Goal: Information Seeking & Learning: Find specific page/section

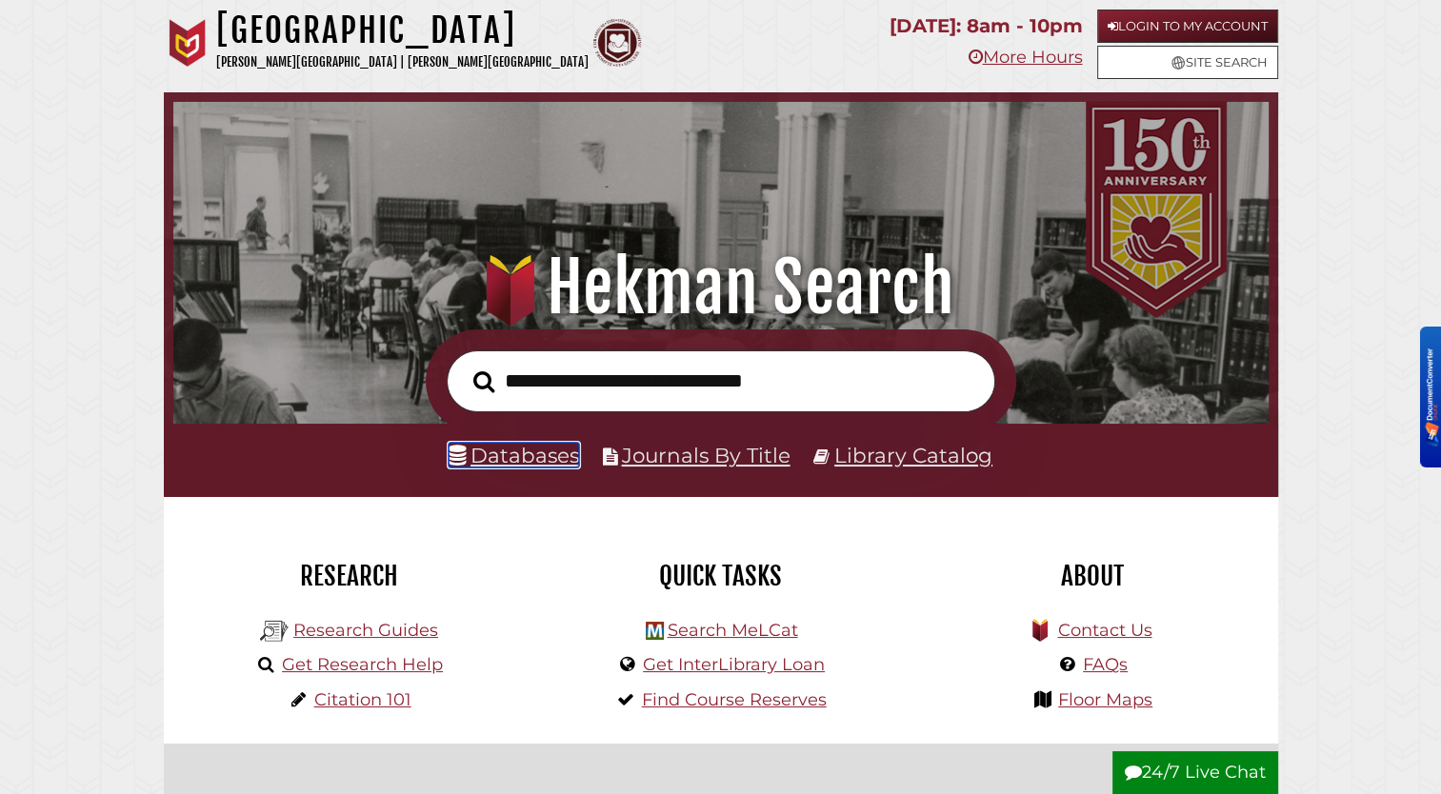
click at [507, 458] on link "Databases" at bounding box center [514, 455] width 131 height 25
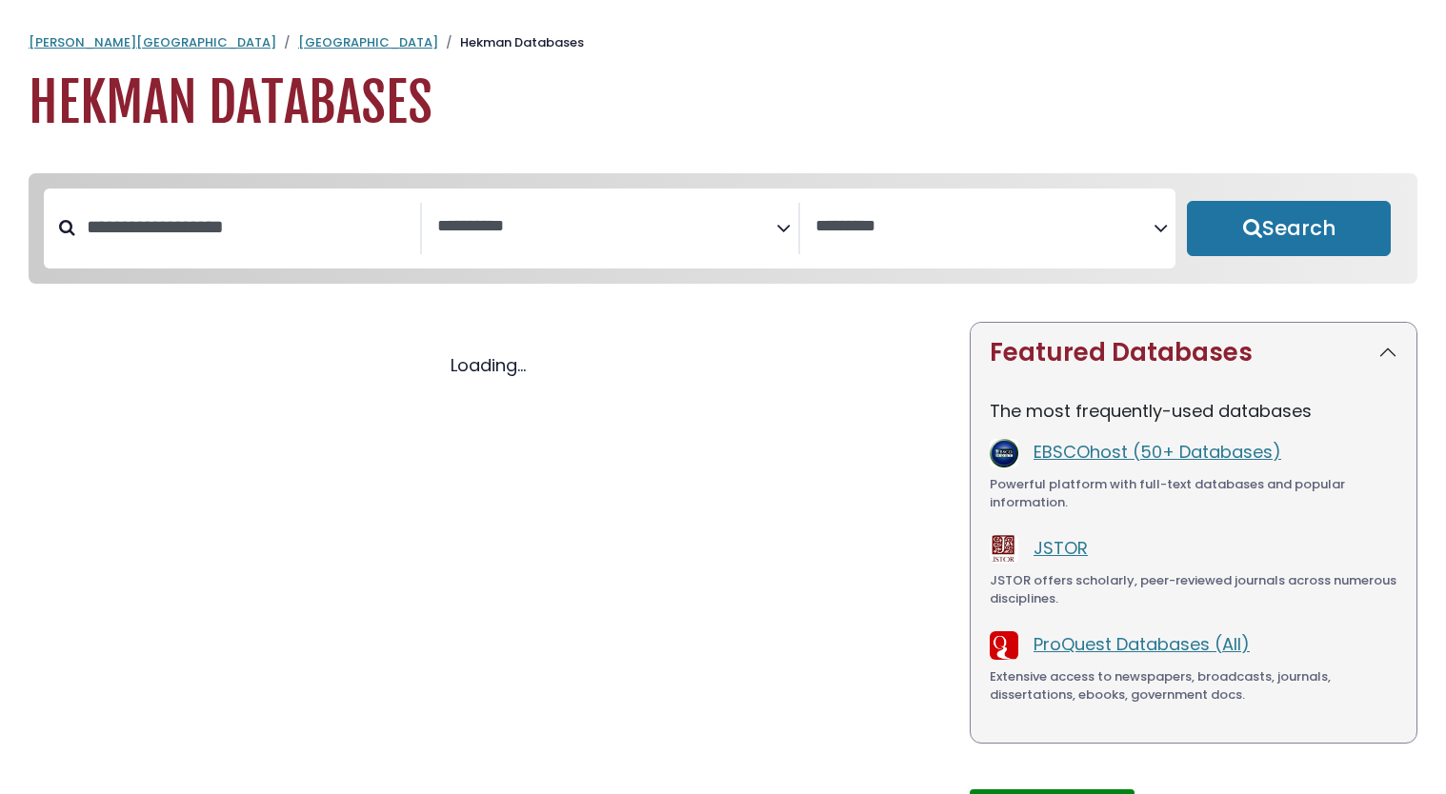
select select "Database Subject Filter"
select select "Database Vendors Filter"
select select "Database Subject Filter"
select select "Database Vendors Filter"
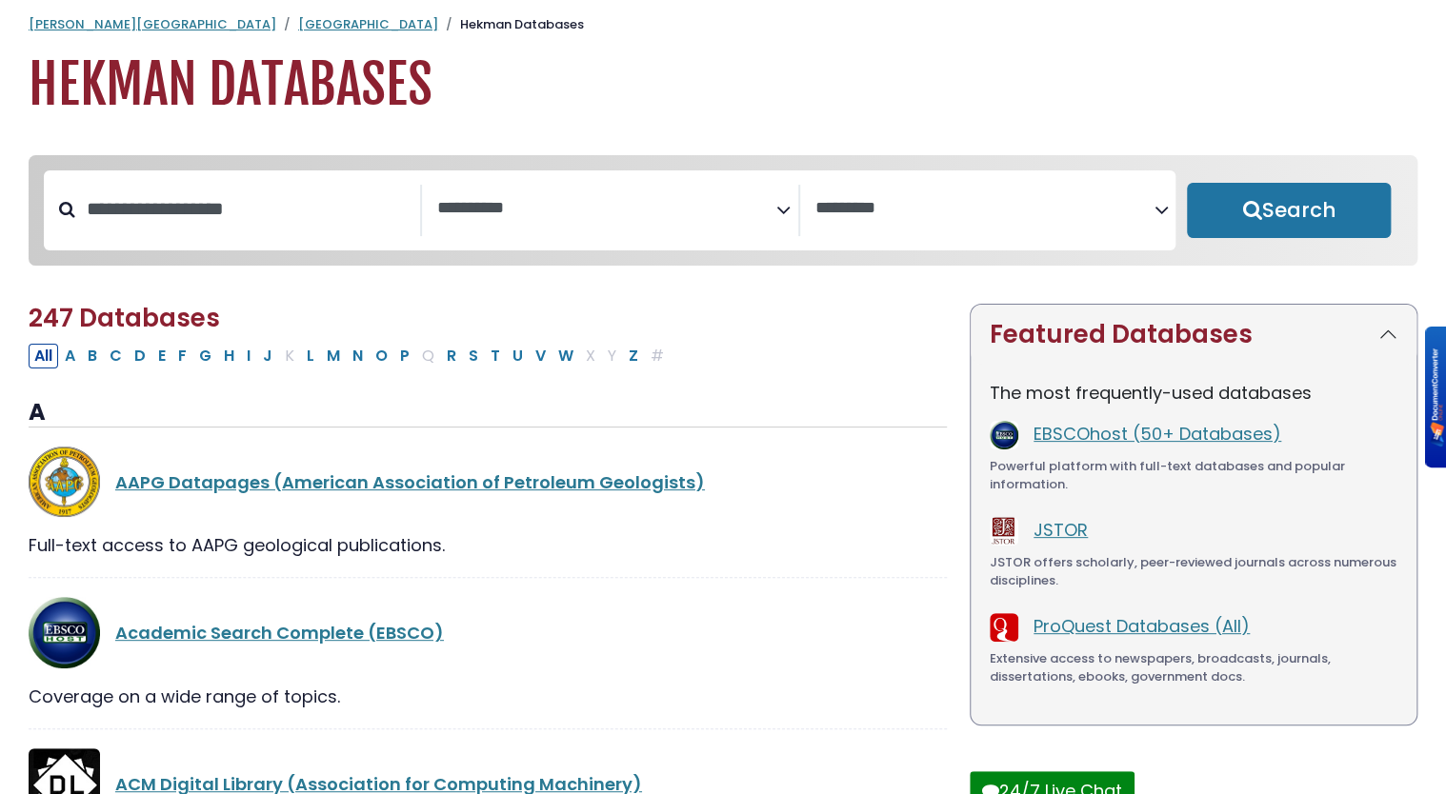
scroll to position [19, 0]
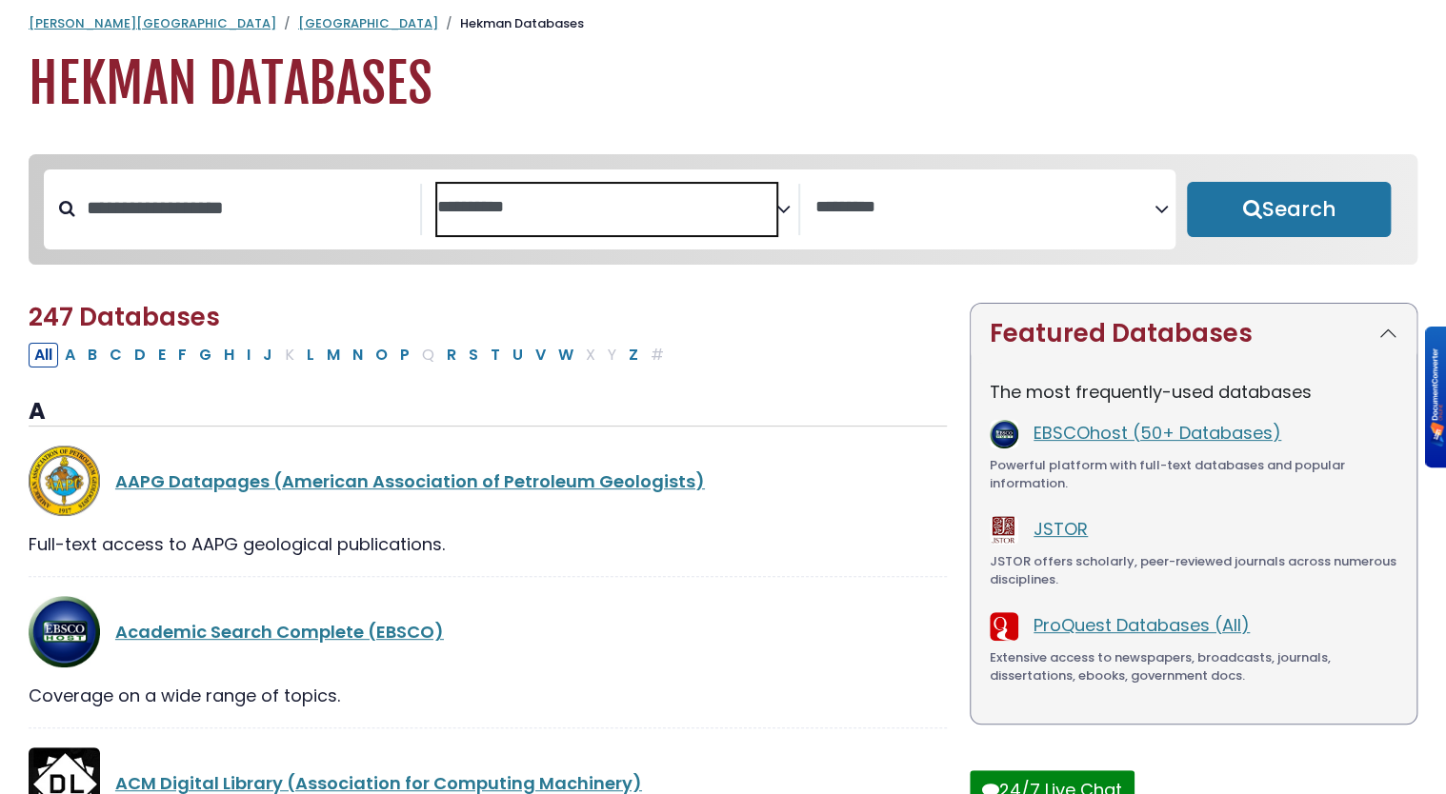
click at [636, 208] on textarea "Search" at bounding box center [606, 208] width 339 height 20
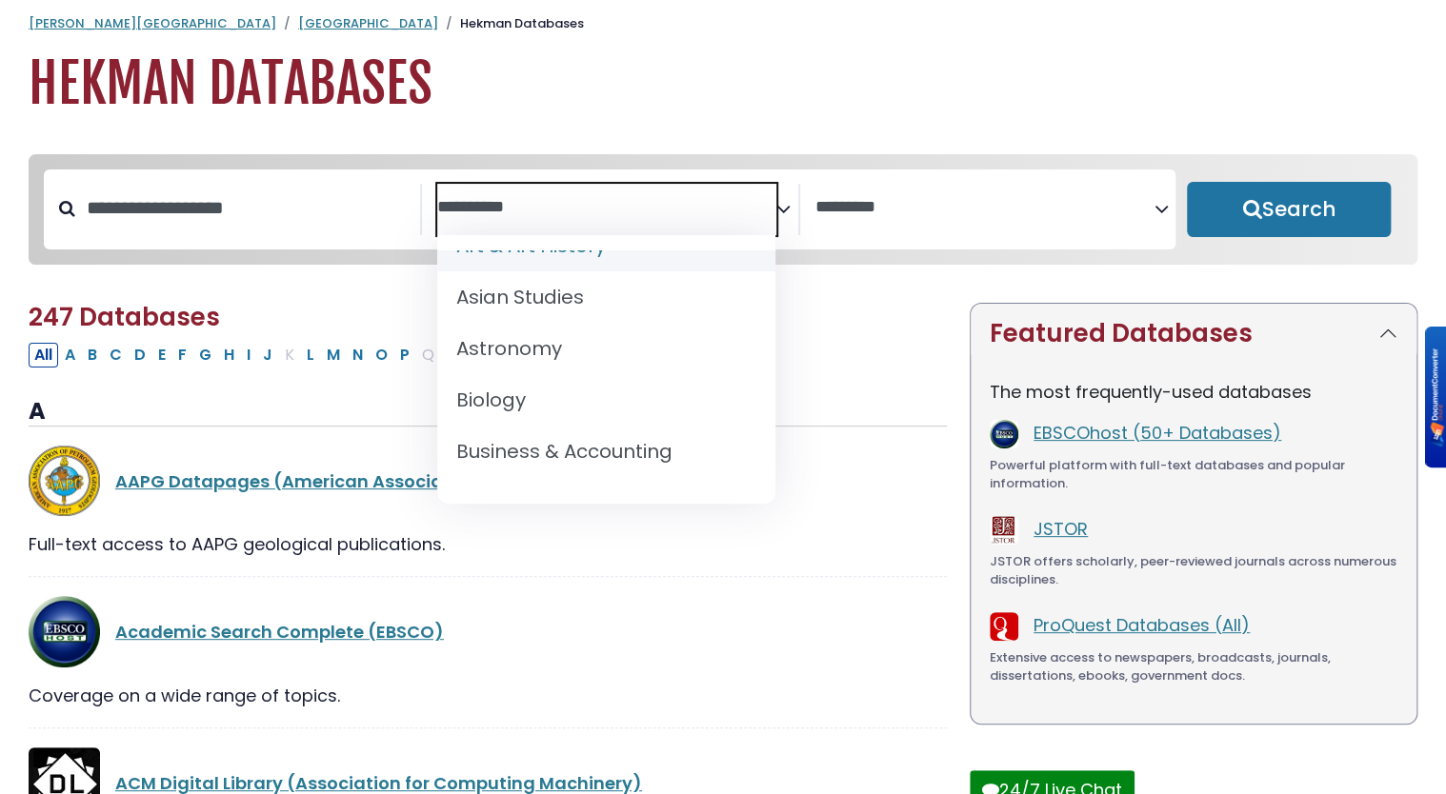
scroll to position [147, 0]
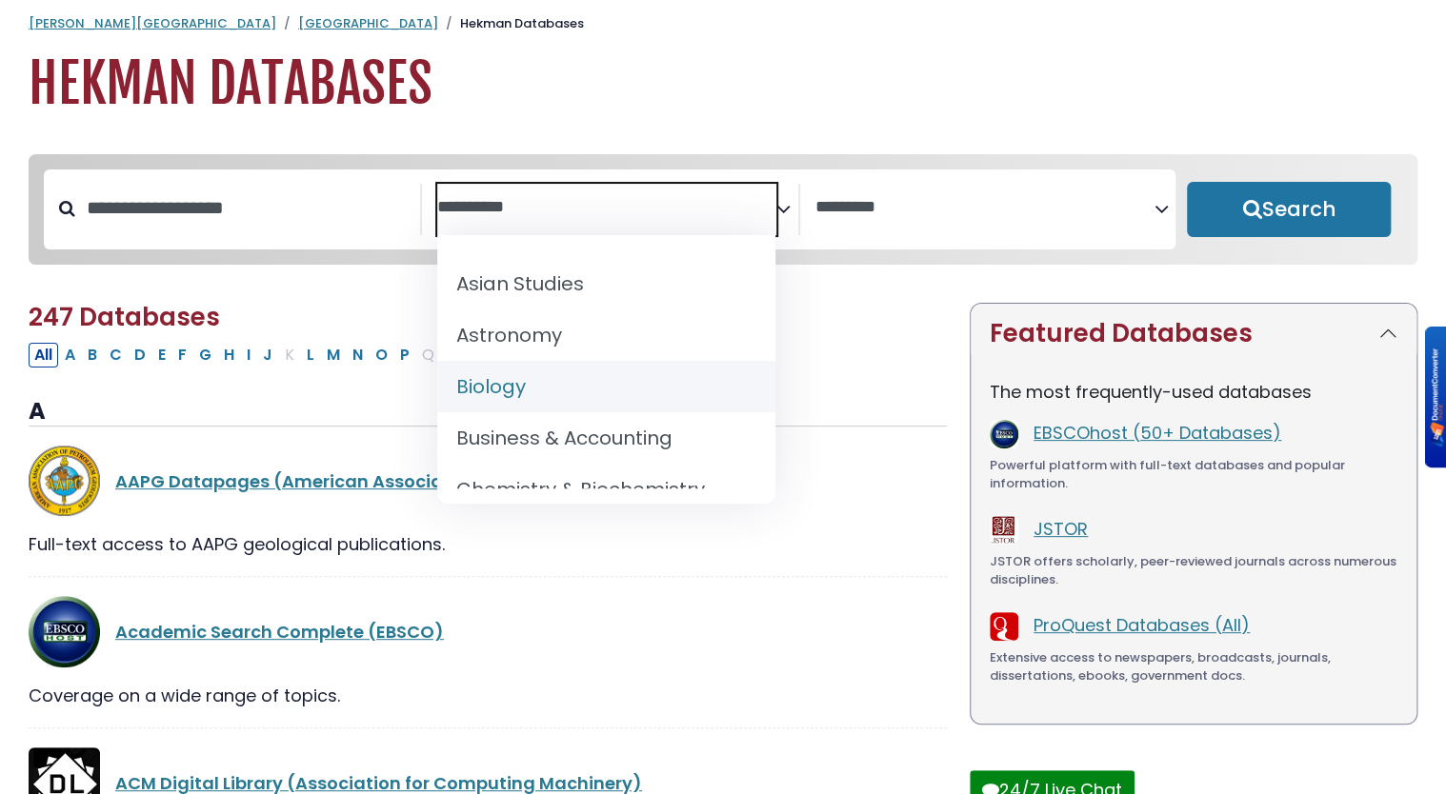
select select "*****"
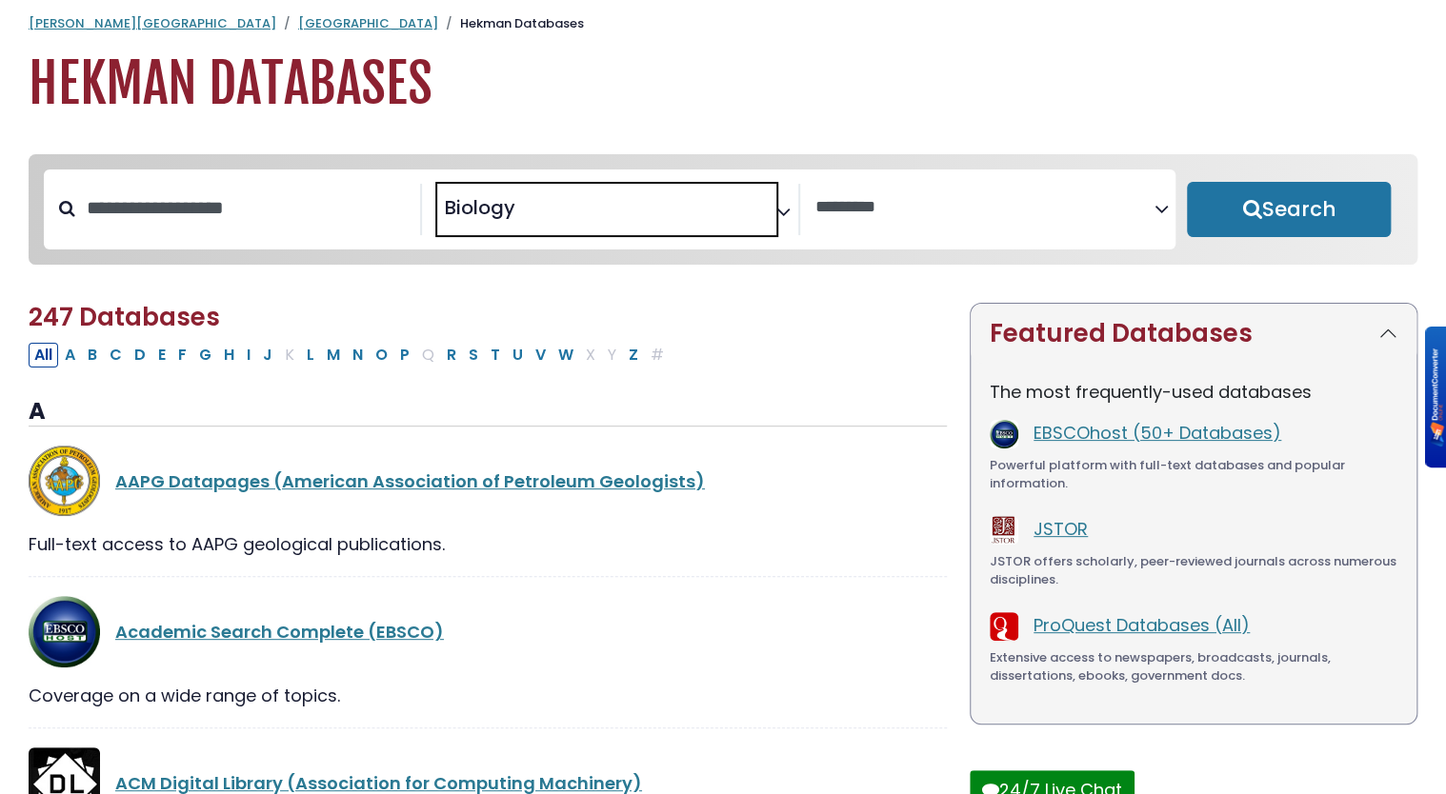
scroll to position [118, 0]
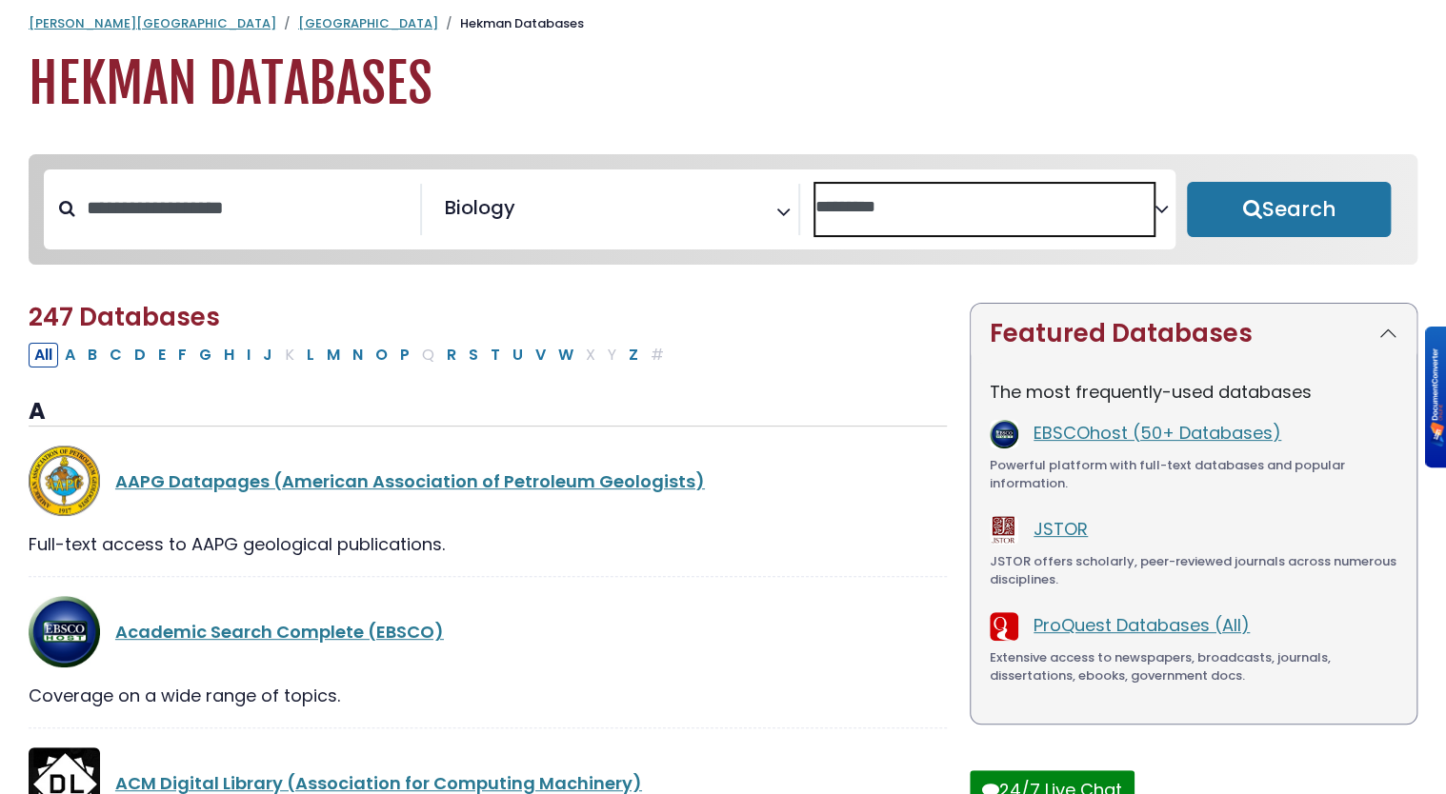
click at [854, 218] on span "Search filters" at bounding box center [984, 209] width 339 height 51
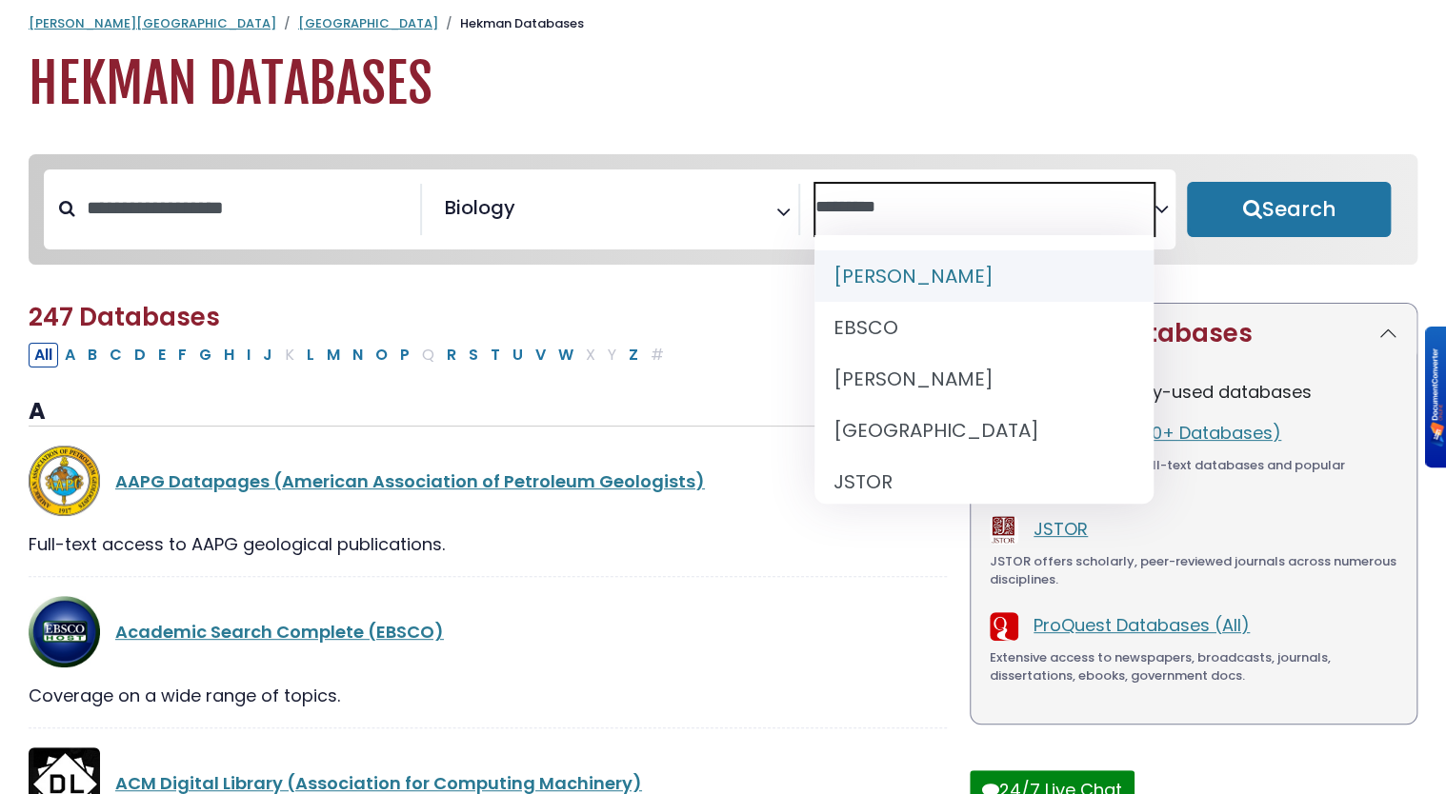
click at [771, 314] on h2 "247 Databases" at bounding box center [488, 318] width 918 height 30
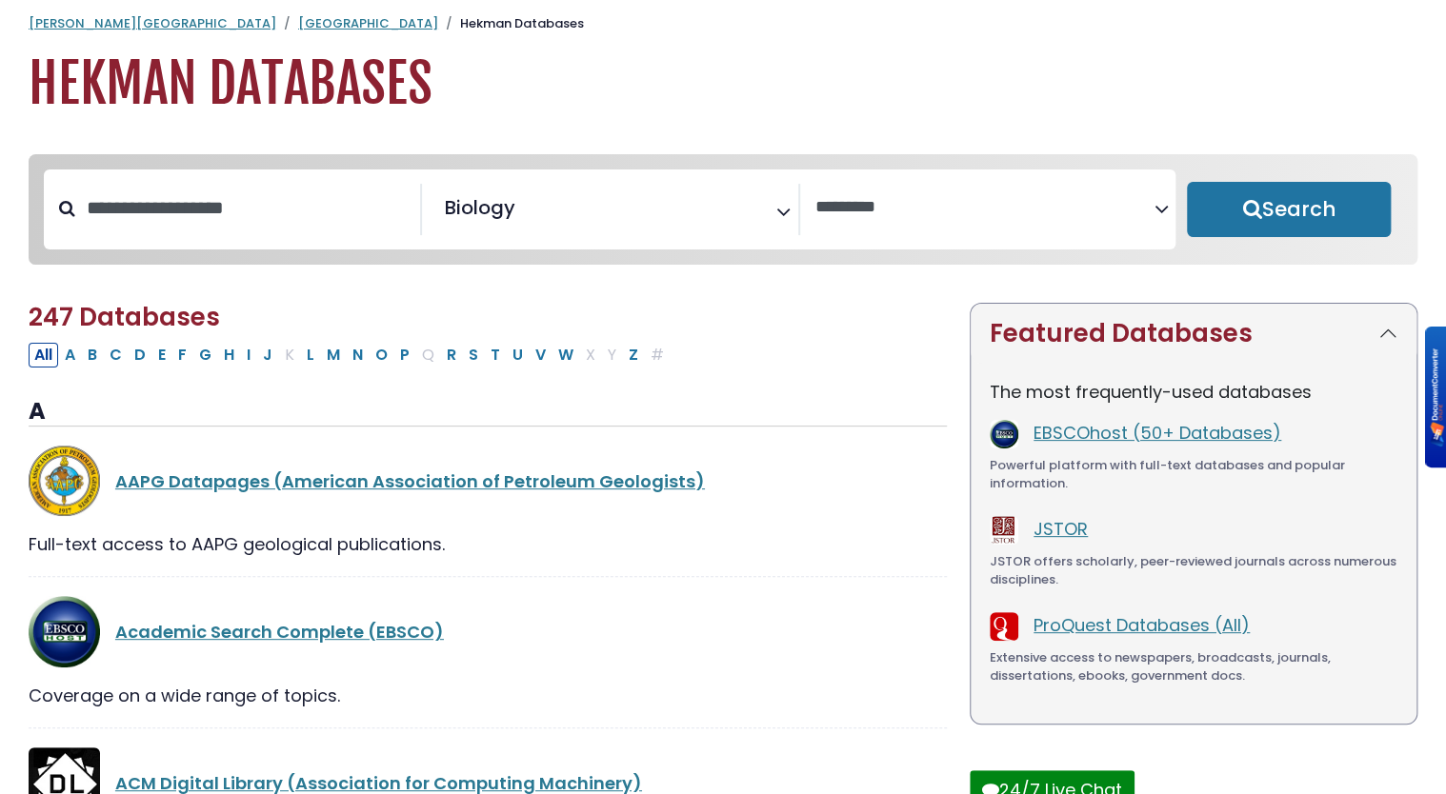
click at [1280, 211] on button "Search" at bounding box center [1289, 209] width 204 height 55
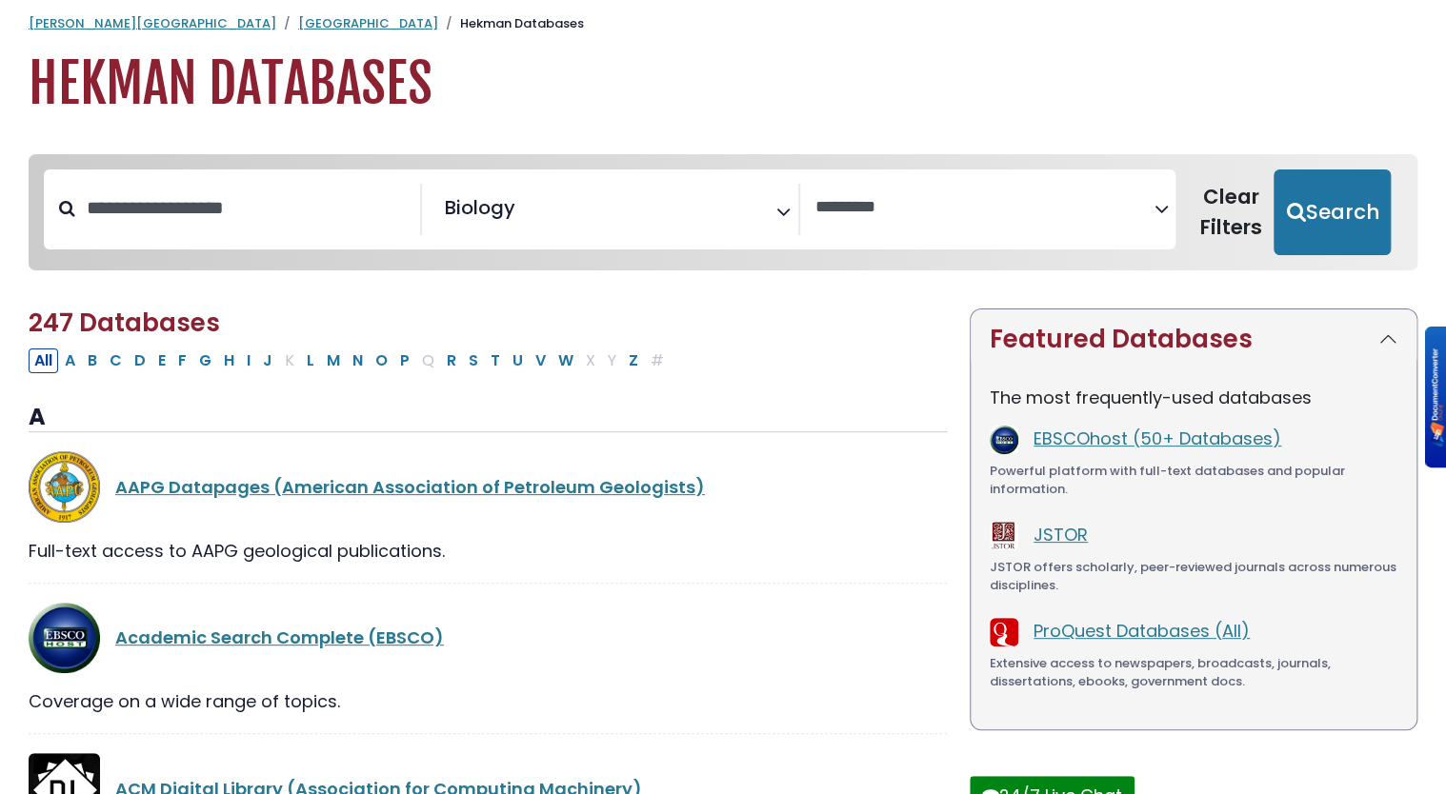
select select "Database Vendors Filter"
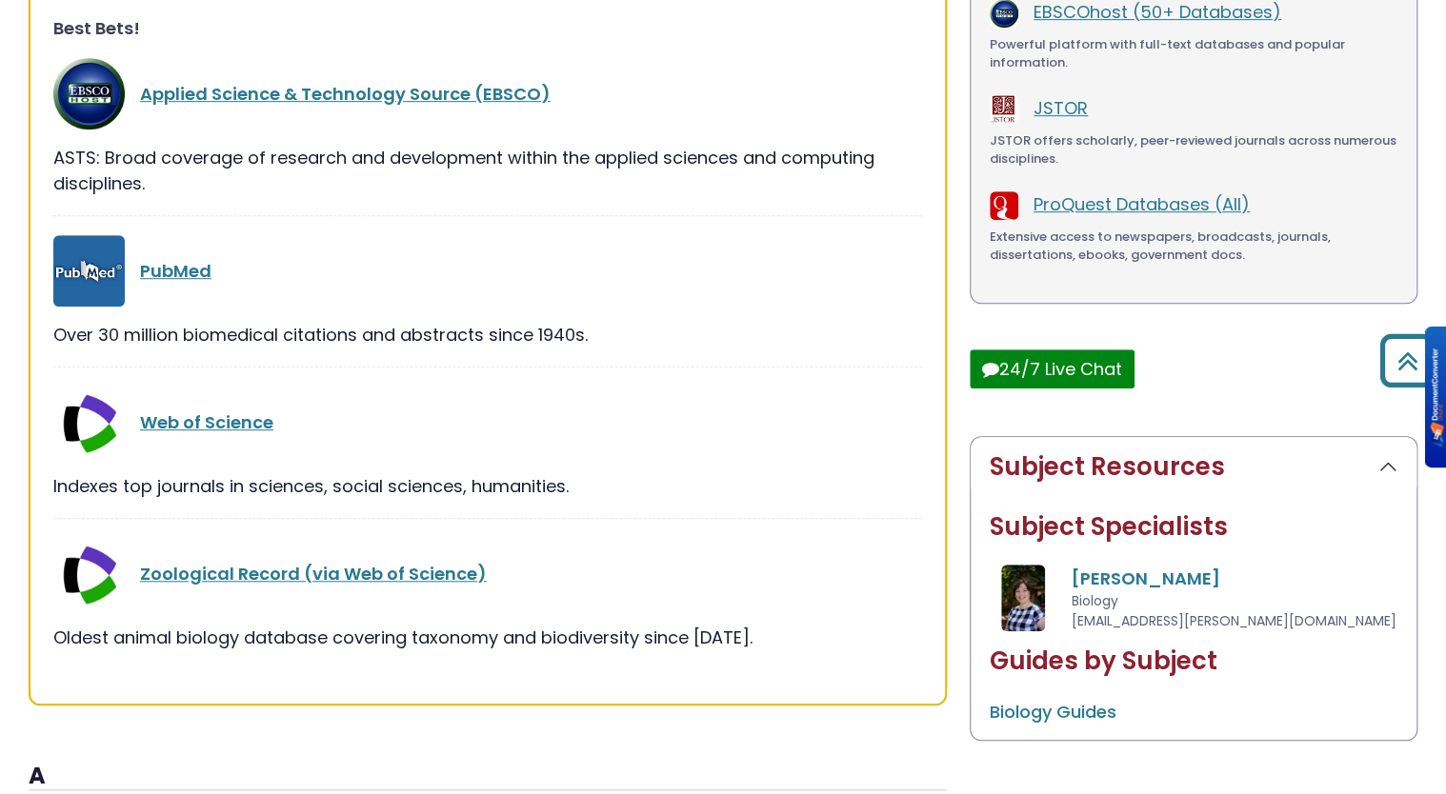
scroll to position [443, 0]
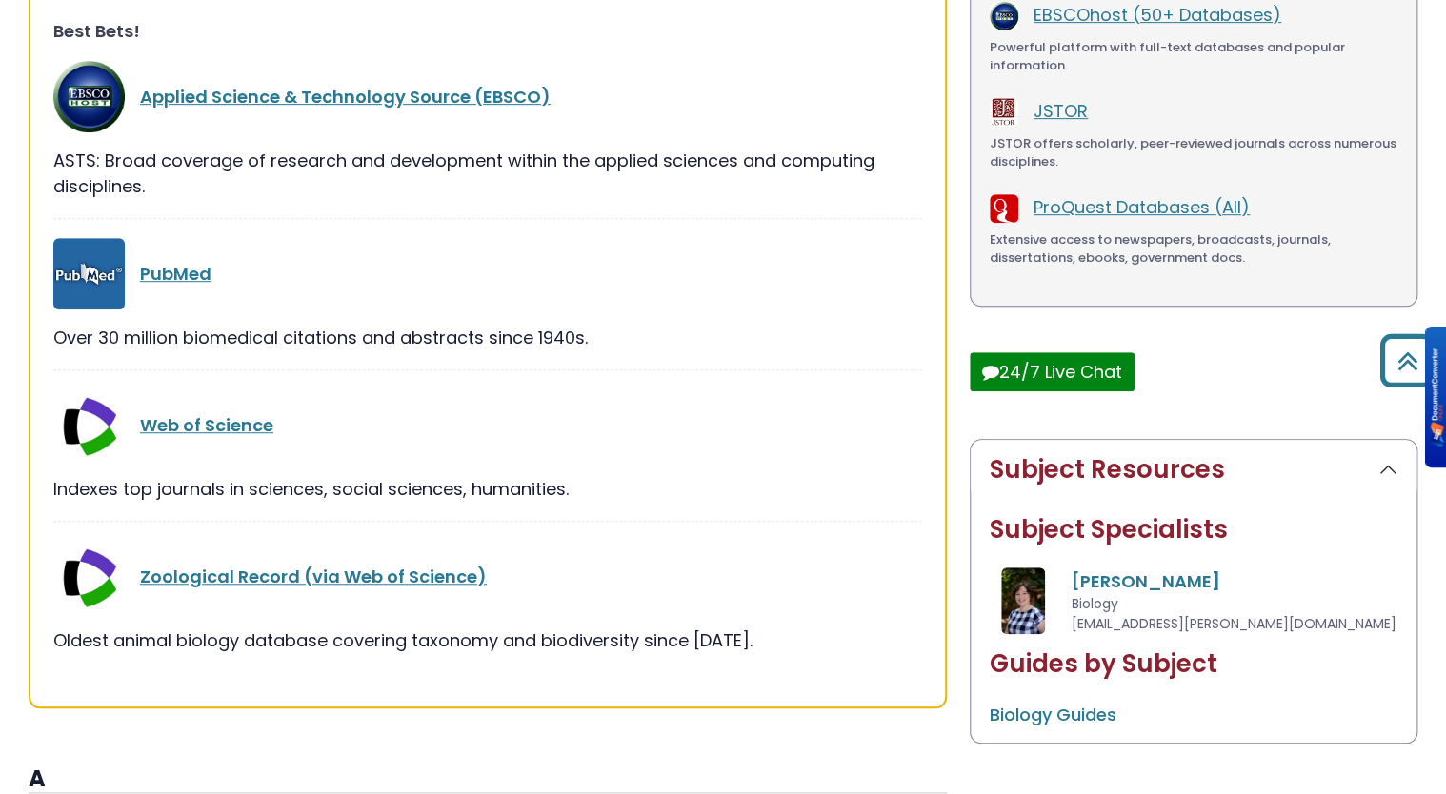
click at [171, 275] on link "PubMed" at bounding box center [175, 274] width 71 height 24
